Goal: Task Accomplishment & Management: Use online tool/utility

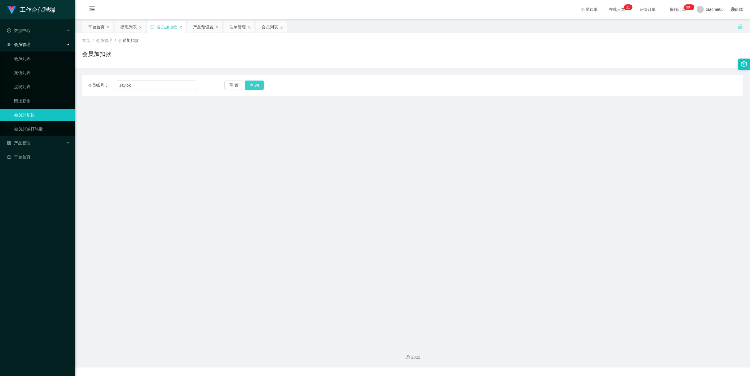
type input "Jaylok"
click at [257, 84] on button "查 询" at bounding box center [254, 85] width 19 height 9
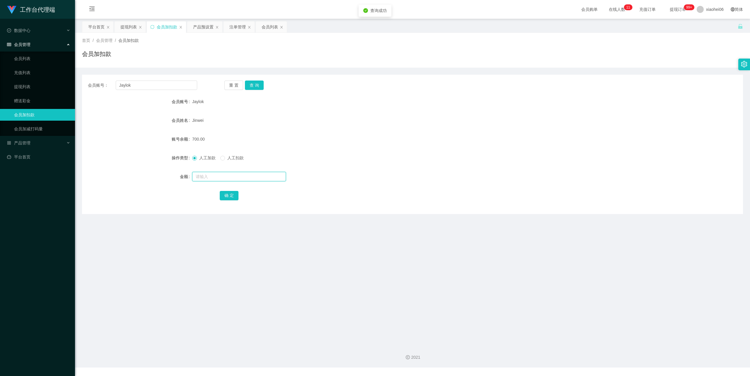
click at [207, 178] on input "text" at bounding box center [239, 176] width 94 height 9
type input "1500"
click at [234, 195] on button "确 定" at bounding box center [229, 195] width 19 height 9
drag, startPoint x: 503, startPoint y: 78, endPoint x: 685, endPoint y: 15, distance: 192.3
click at [507, 77] on div "会员账号： [PERSON_NAME] 重 置 查 询 会员账号 Jaylok 会员姓名 Jinwei 账号余额 2200.00 操作类型 人工加款 人工扣款…" at bounding box center [412, 144] width 661 height 139
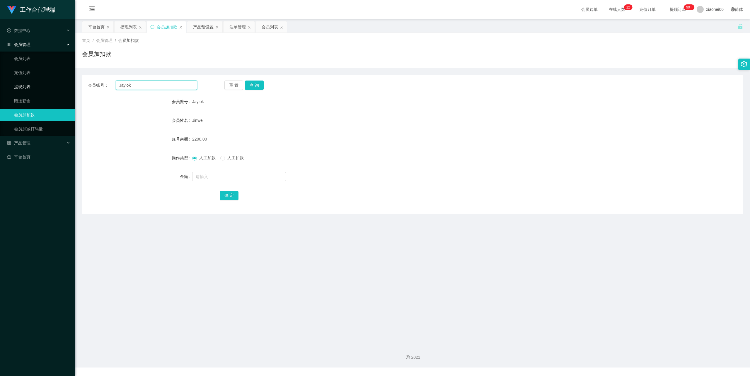
drag, startPoint x: 136, startPoint y: 84, endPoint x: 34, endPoint y: 84, distance: 101.7
click at [35, 84] on section "工作台代理端 数据中心 会员管理 会员列表 充值列表 提现列表 赠送彩金 会员加扣款 会员加减打码量 产品管理 平台首页 保存配置 重置配置 整体风格设置 主…" at bounding box center [375, 184] width 750 height 368
paste input "sandy"
type input "sandy"
click at [254, 83] on button "查 询" at bounding box center [254, 85] width 19 height 9
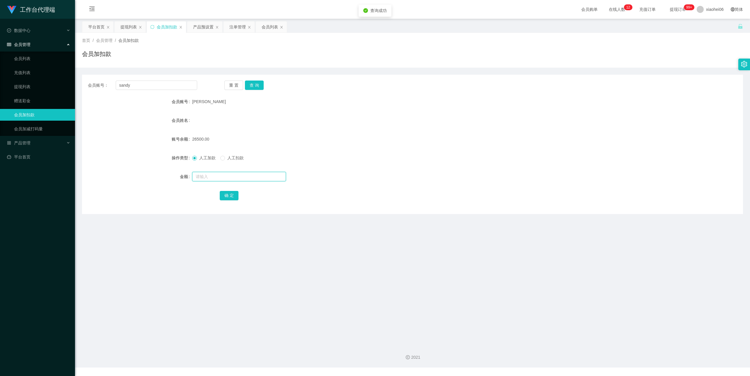
click at [210, 180] on input "text" at bounding box center [239, 176] width 94 height 9
type input "30000"
click at [226, 196] on button "确 定" at bounding box center [229, 195] width 19 height 9
click at [419, 156] on div "人工加款 人工扣款" at bounding box center [385, 158] width 386 height 12
